Goal: Transaction & Acquisition: Purchase product/service

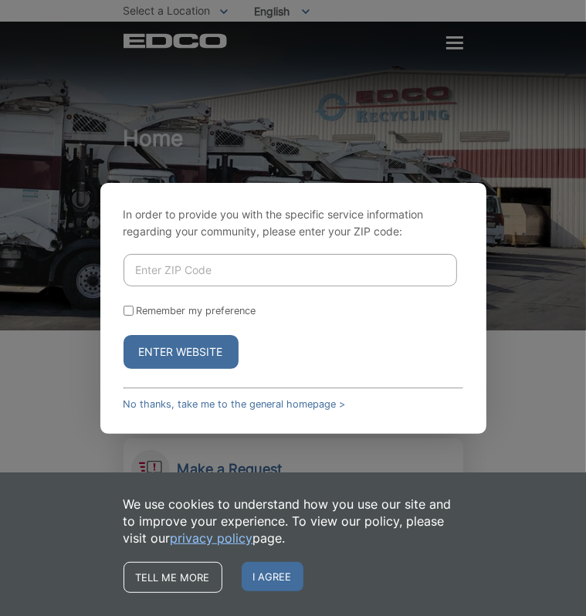
click at [206, 268] on input "Enter ZIP Code" at bounding box center [291, 270] width 334 height 32
type input "92101"
click at [163, 310] on label "Remember my preference" at bounding box center [197, 311] width 120 height 12
click at [134, 310] on input "Remember my preference" at bounding box center [129, 311] width 10 height 10
checkbox input "true"
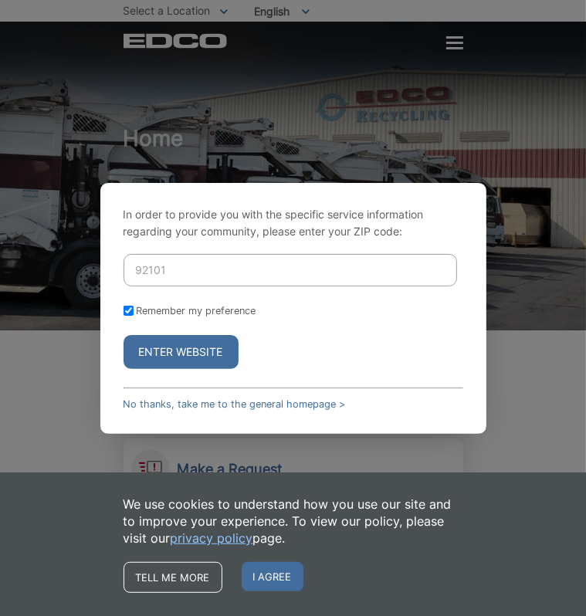
click at [175, 344] on button "Enter Website" at bounding box center [181, 352] width 115 height 34
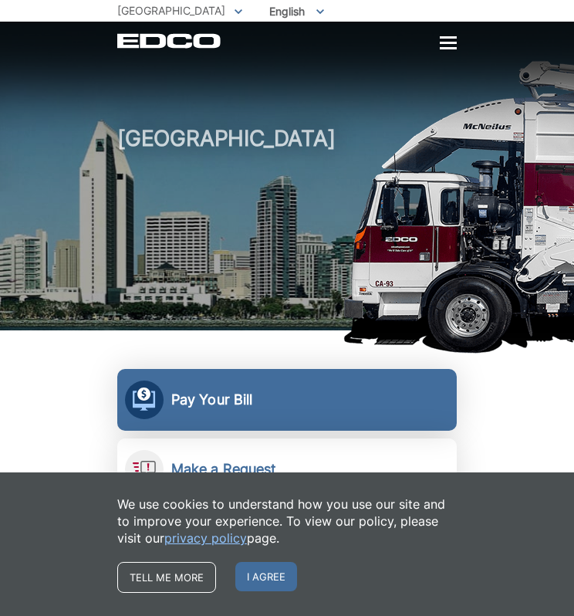
click at [204, 400] on h2 "Pay Your Bill" at bounding box center [211, 399] width 81 height 17
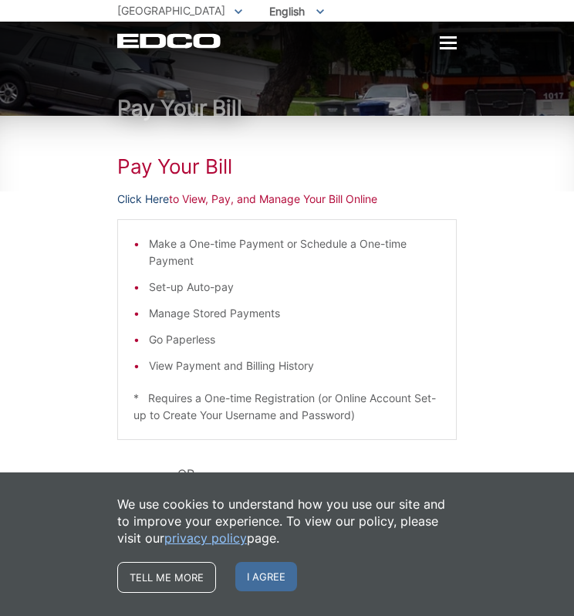
click at [150, 191] on link "Click Here" at bounding box center [143, 199] width 52 height 17
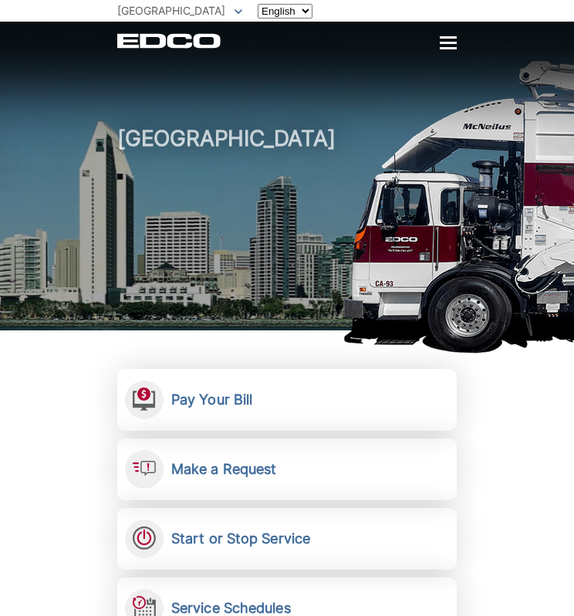
click at [180, 415] on link "Pay Your Bill View, pay, and manage your bill online." at bounding box center [287, 400] width 340 height 62
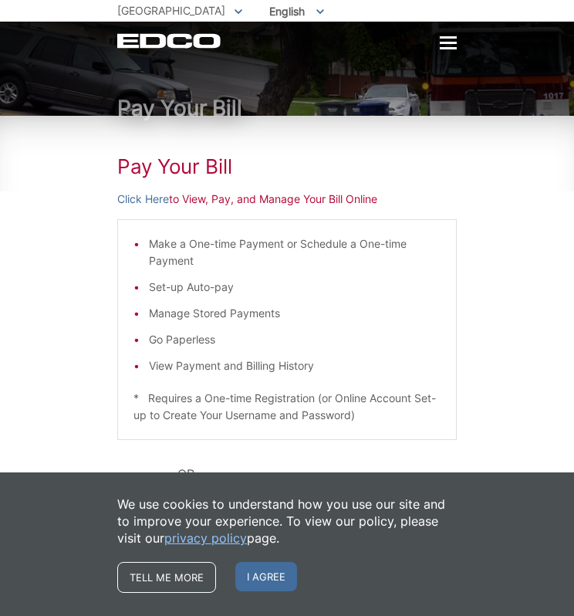
click at [266, 199] on p "Click Here to View, Pay, and Manage Your Bill Online" at bounding box center [287, 199] width 340 height 17
click at [262, 575] on span "I agree" at bounding box center [266, 576] width 62 height 29
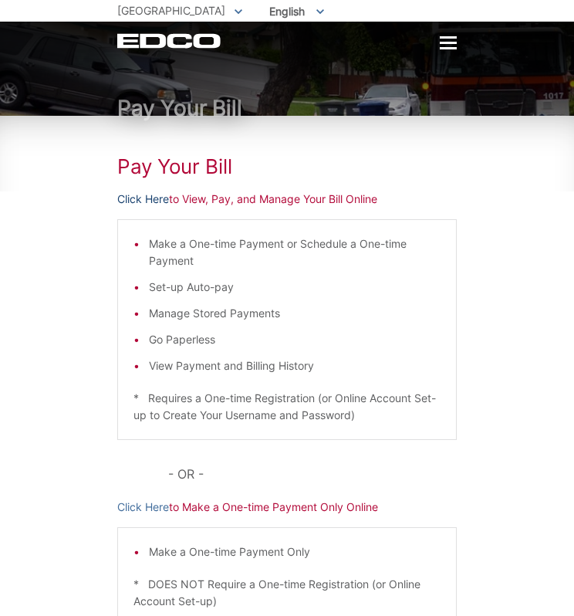
click at [151, 201] on link "Click Here" at bounding box center [143, 199] width 52 height 17
